Goal: Use online tool/utility: Utilize a website feature to perform a specific function

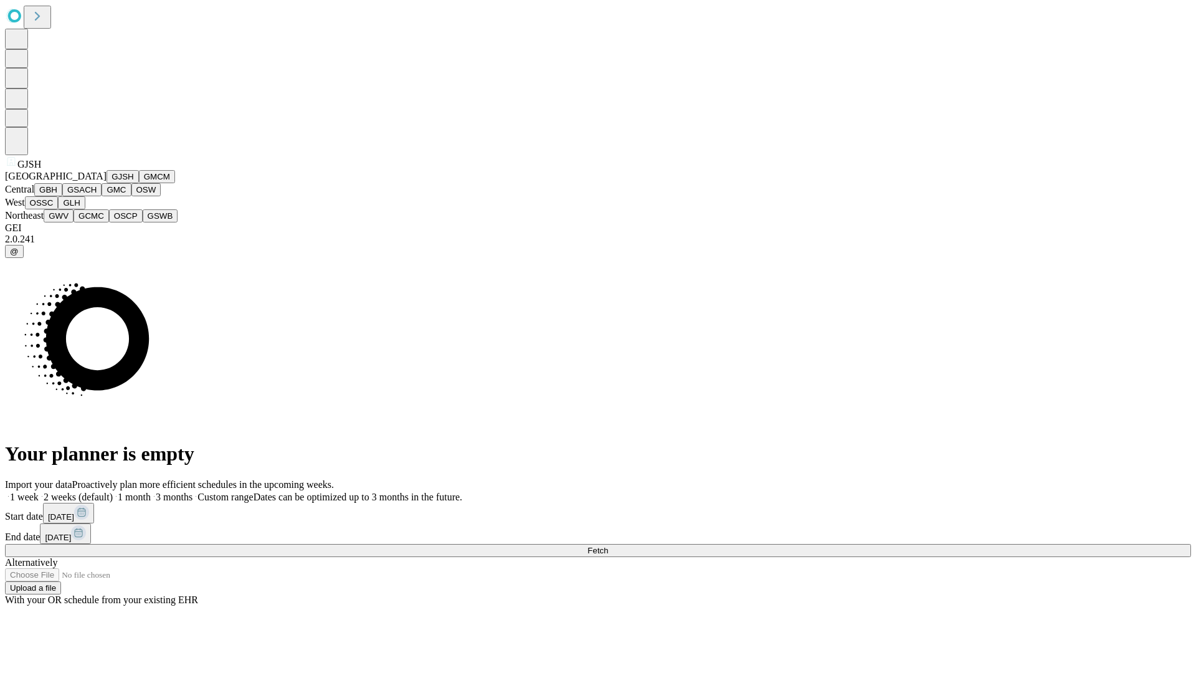
click at [107, 183] on button "GJSH" at bounding box center [123, 176] width 32 height 13
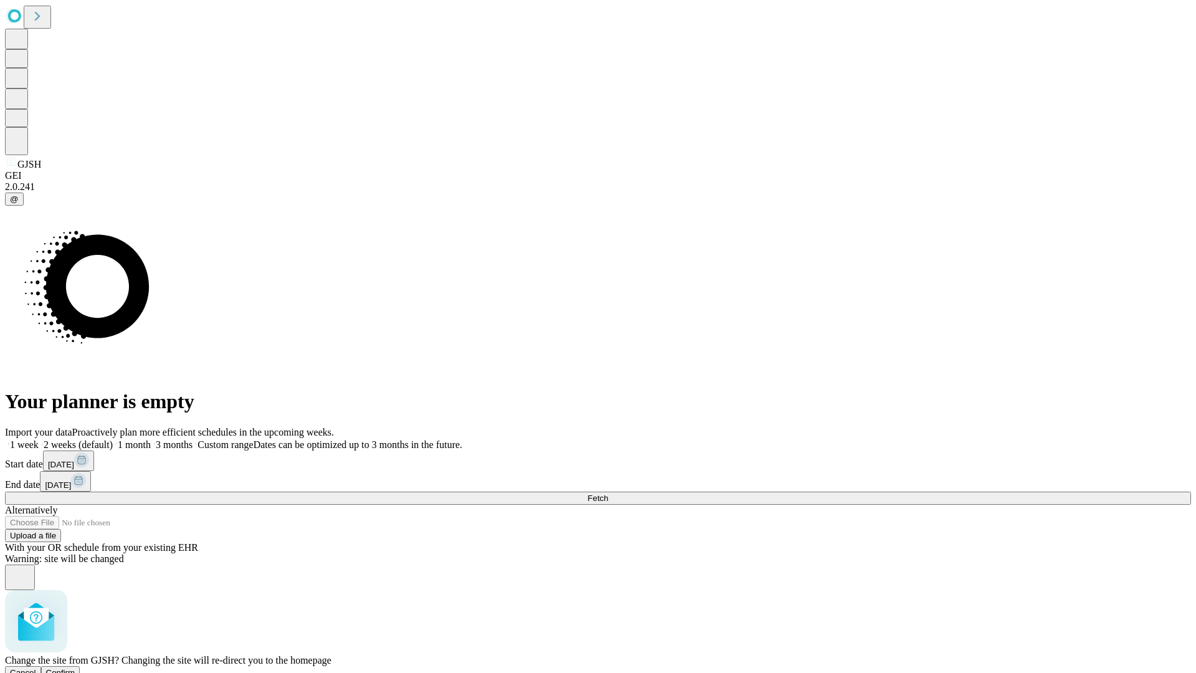
click at [75, 668] on span "Confirm" at bounding box center [60, 672] width 29 height 9
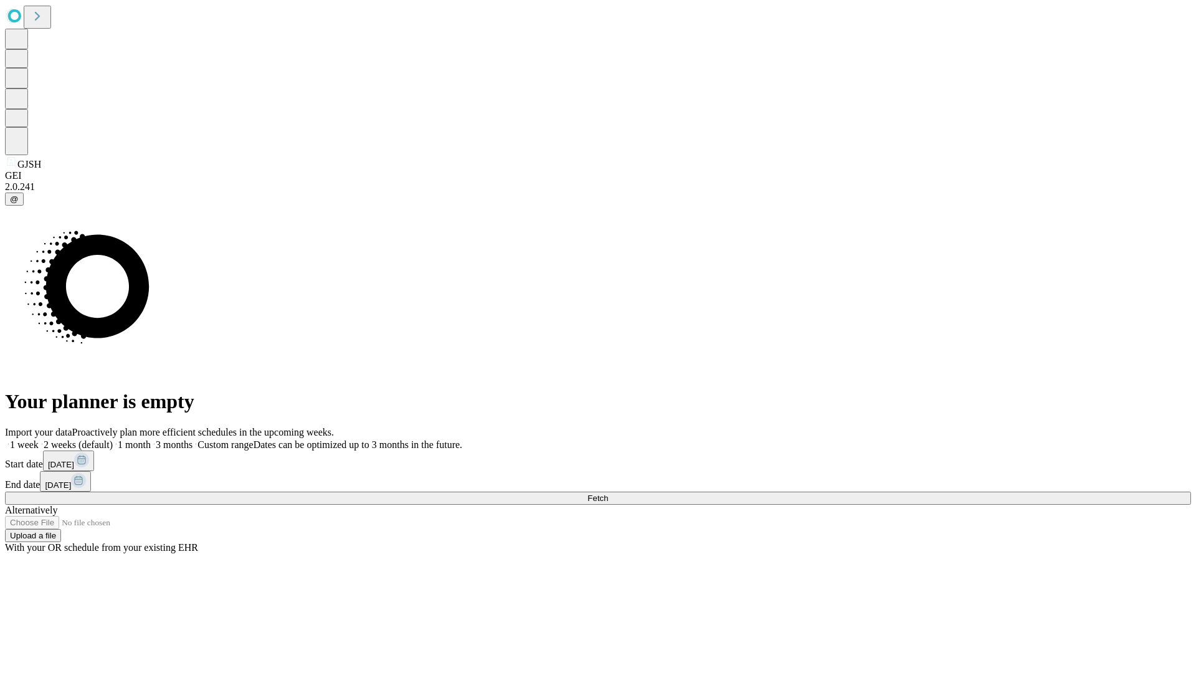
click at [113, 439] on label "2 weeks (default)" at bounding box center [76, 444] width 74 height 11
click at [608, 493] on span "Fetch" at bounding box center [597, 497] width 21 height 9
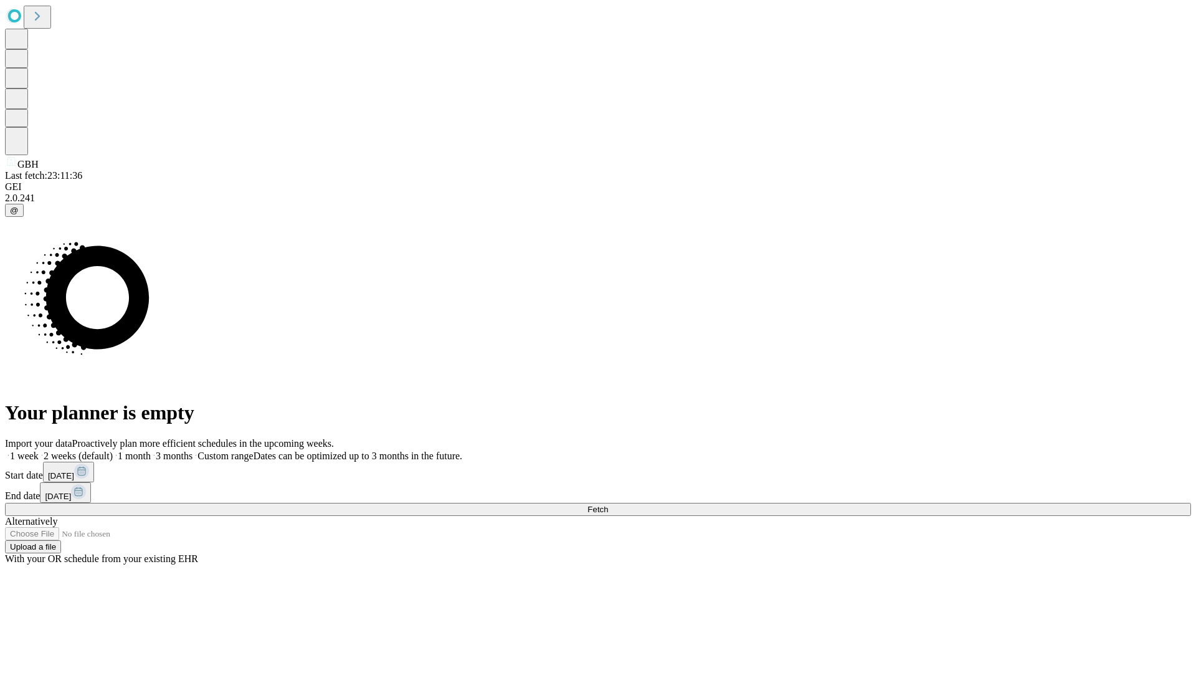
click at [113, 450] on label "2 weeks (default)" at bounding box center [76, 455] width 74 height 11
click at [608, 504] on span "Fetch" at bounding box center [597, 508] width 21 height 9
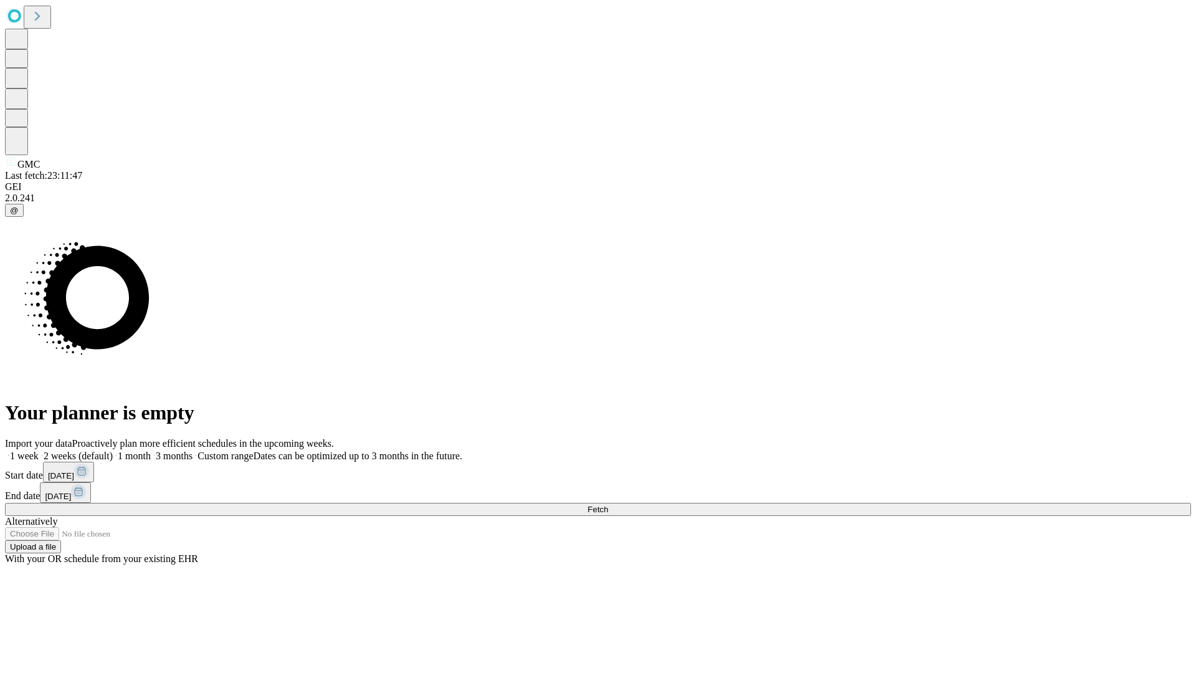
click at [113, 450] on label "2 weeks (default)" at bounding box center [76, 455] width 74 height 11
click at [608, 504] on span "Fetch" at bounding box center [597, 508] width 21 height 9
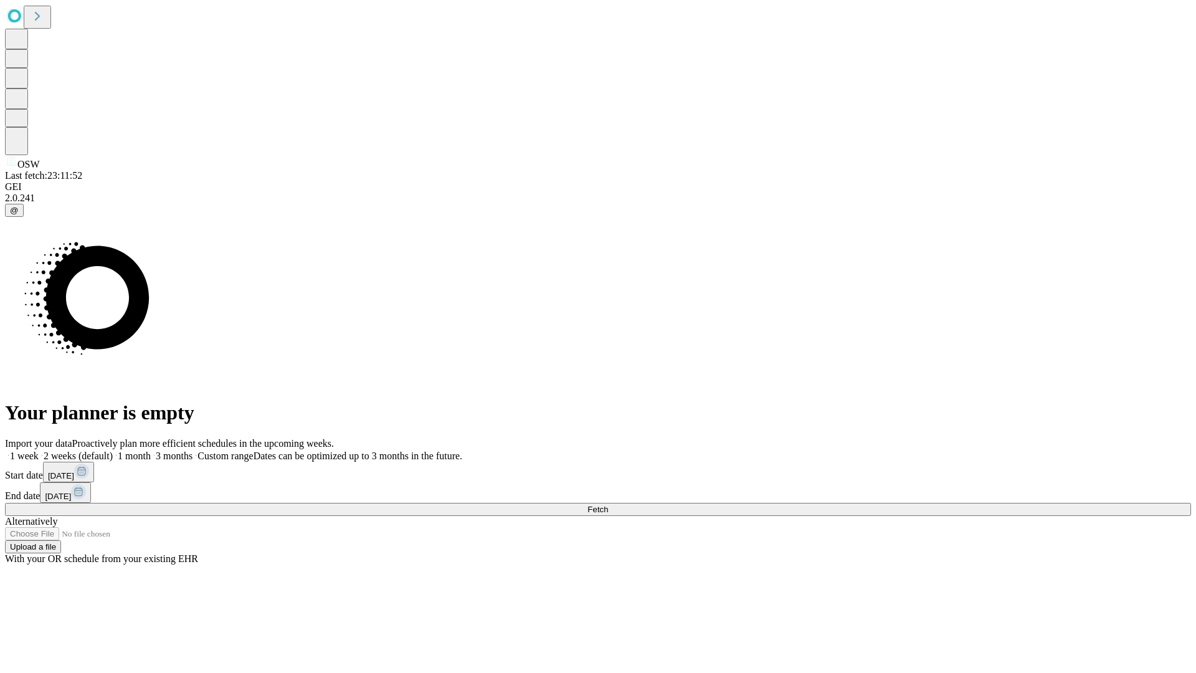
click at [113, 450] on label "2 weeks (default)" at bounding box center [76, 455] width 74 height 11
click at [608, 504] on span "Fetch" at bounding box center [597, 508] width 21 height 9
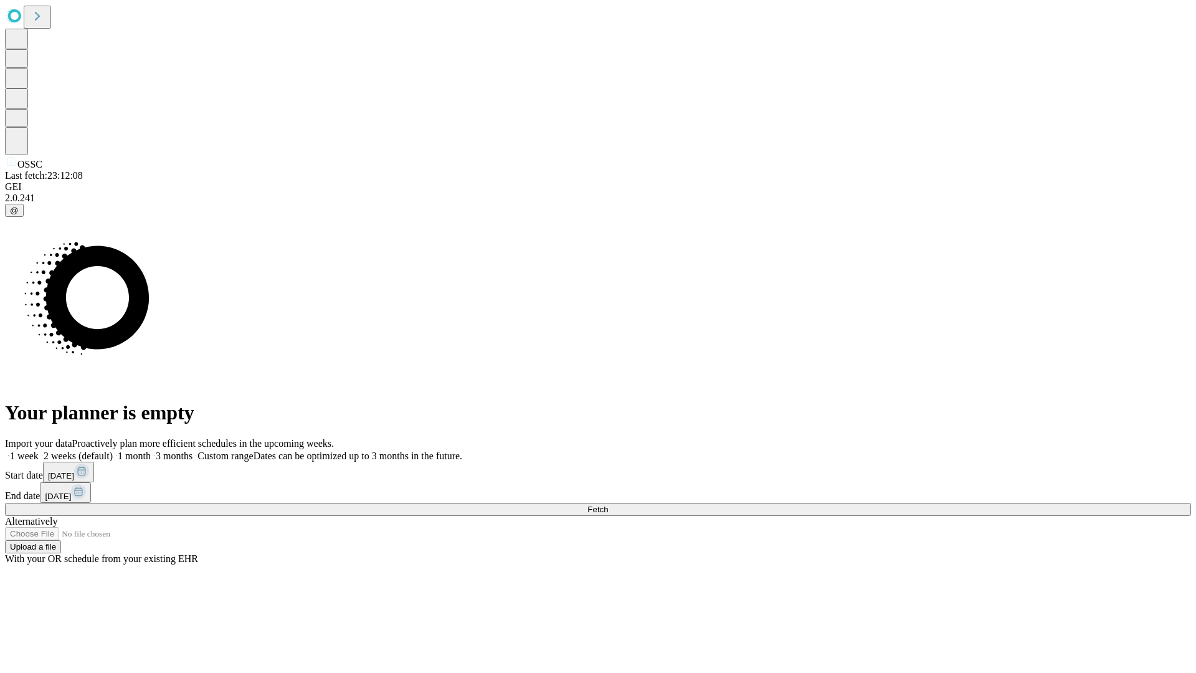
click at [113, 450] on label "2 weeks (default)" at bounding box center [76, 455] width 74 height 11
click at [608, 504] on span "Fetch" at bounding box center [597, 508] width 21 height 9
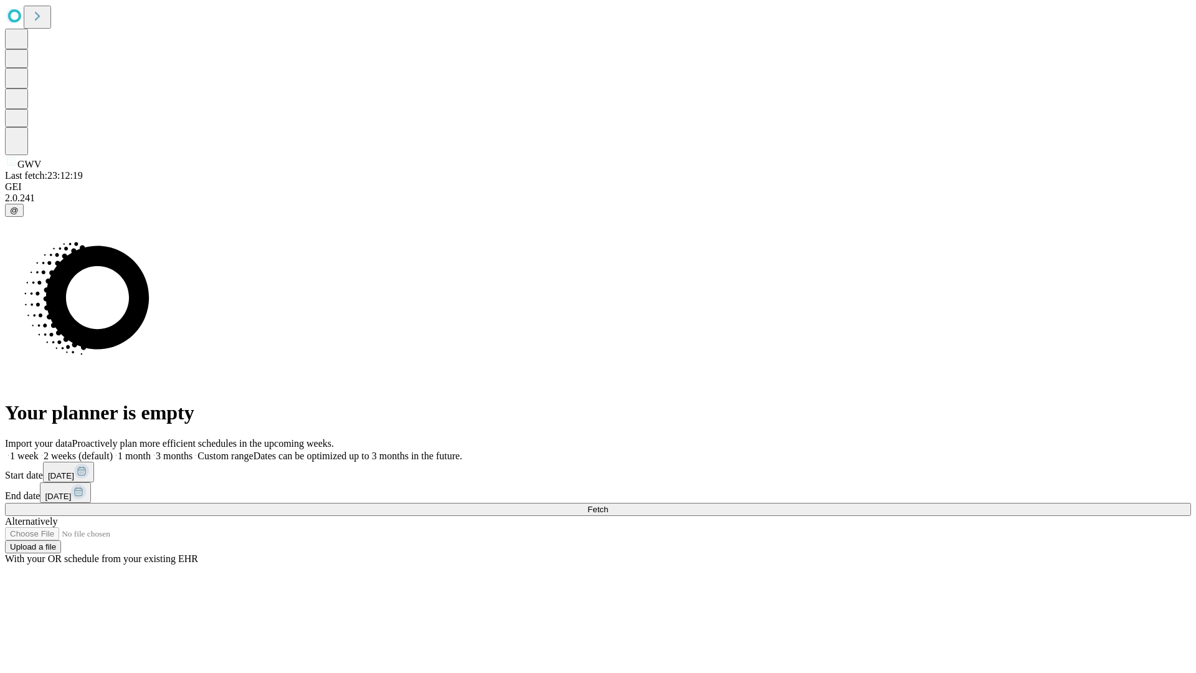
click at [113, 450] on label "2 weeks (default)" at bounding box center [76, 455] width 74 height 11
click at [608, 504] on span "Fetch" at bounding box center [597, 508] width 21 height 9
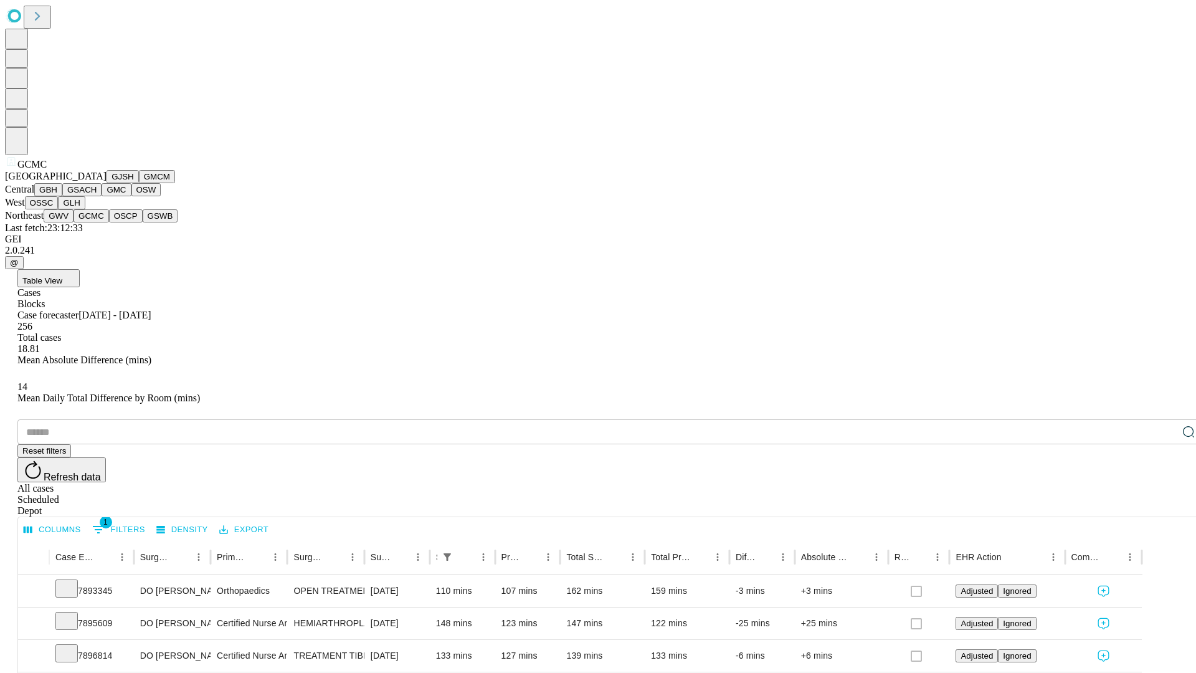
click at [109, 222] on button "OSCP" at bounding box center [126, 215] width 34 height 13
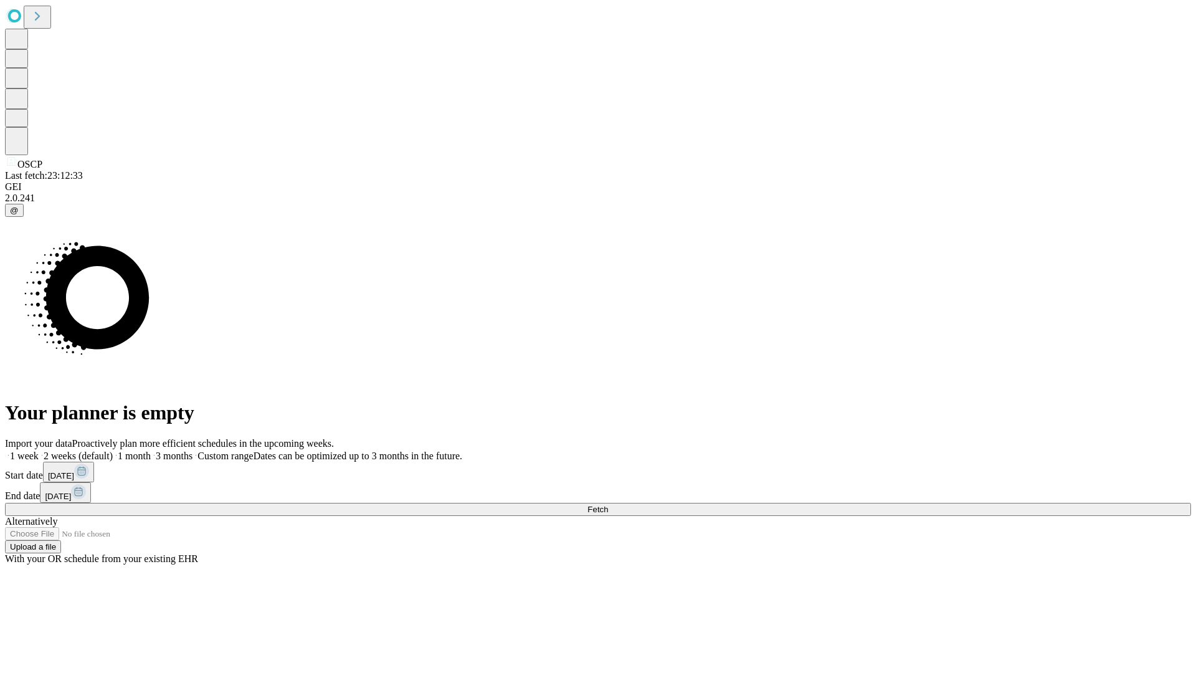
click at [113, 450] on label "2 weeks (default)" at bounding box center [76, 455] width 74 height 11
click at [608, 504] on span "Fetch" at bounding box center [597, 508] width 21 height 9
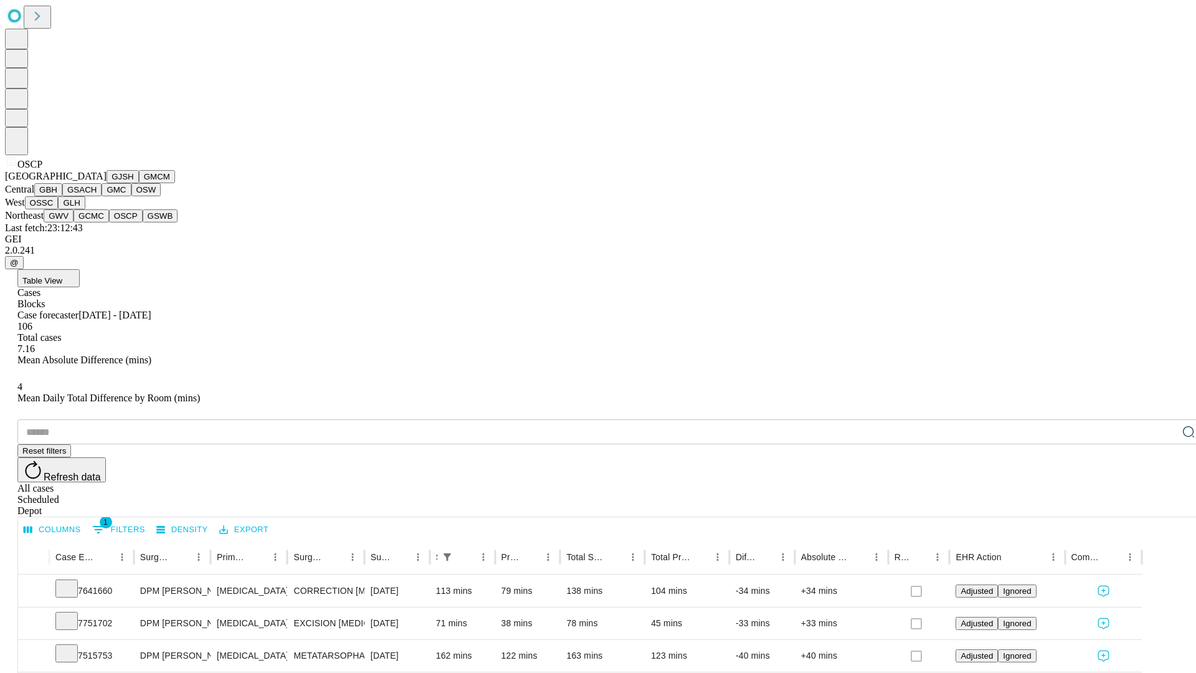
click at [143, 222] on button "GSWB" at bounding box center [161, 215] width 36 height 13
